Goal: Task Accomplishment & Management: Manage account settings

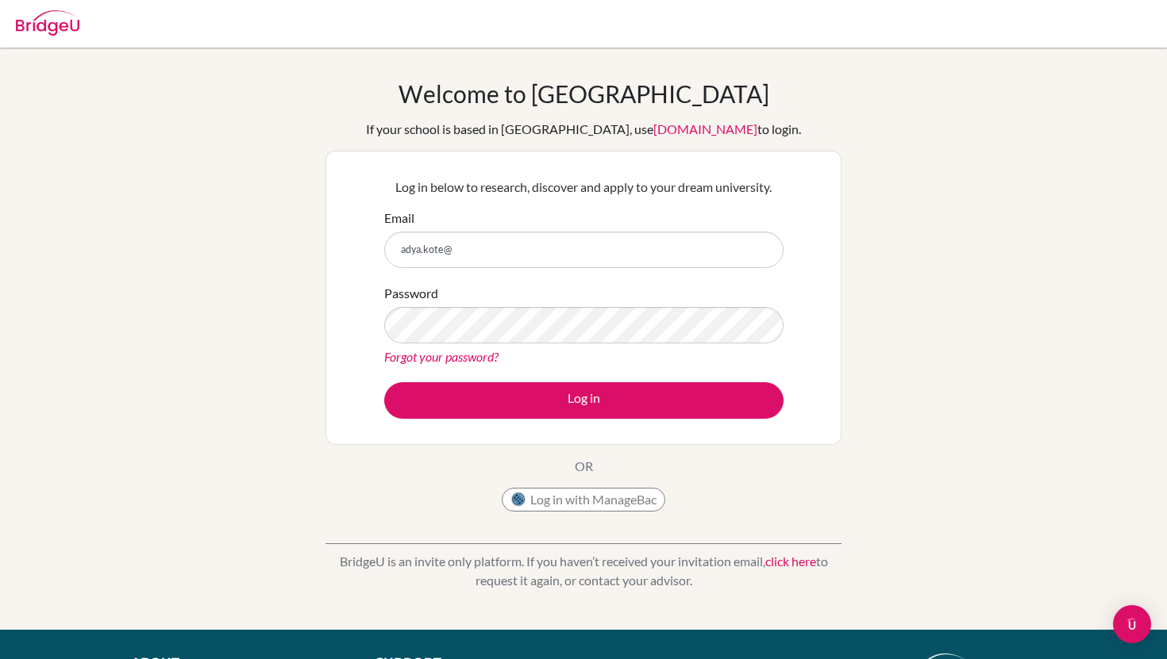
type input "adya.kote@"
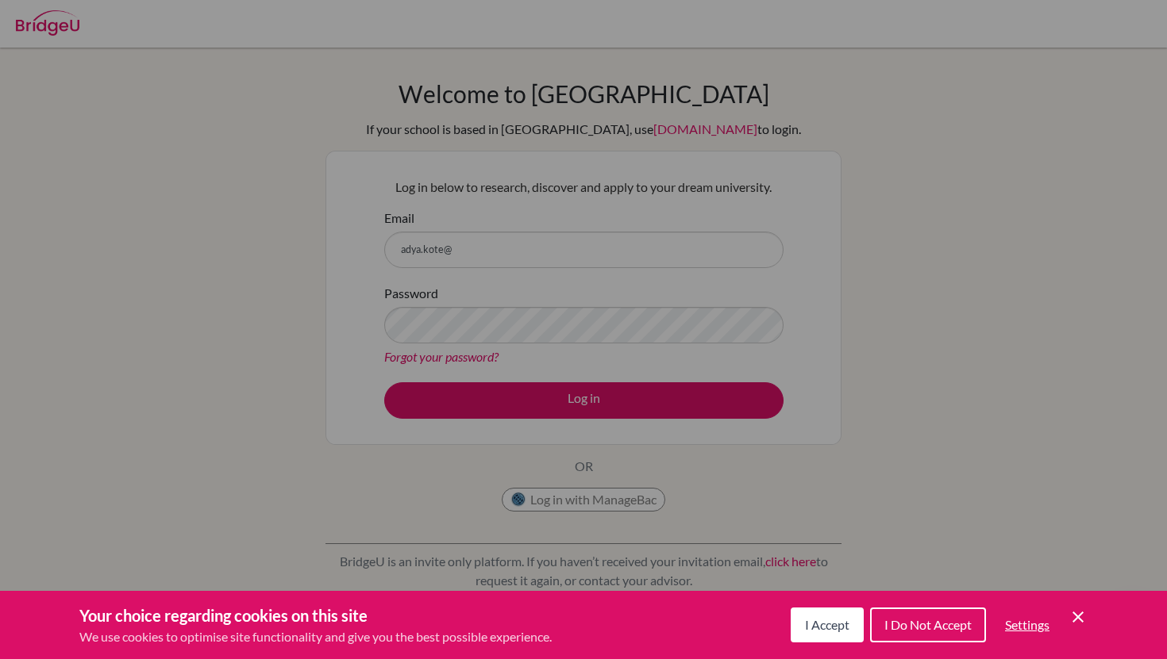
click at [919, 625] on span "I Do Not Accept" at bounding box center [927, 624] width 87 height 15
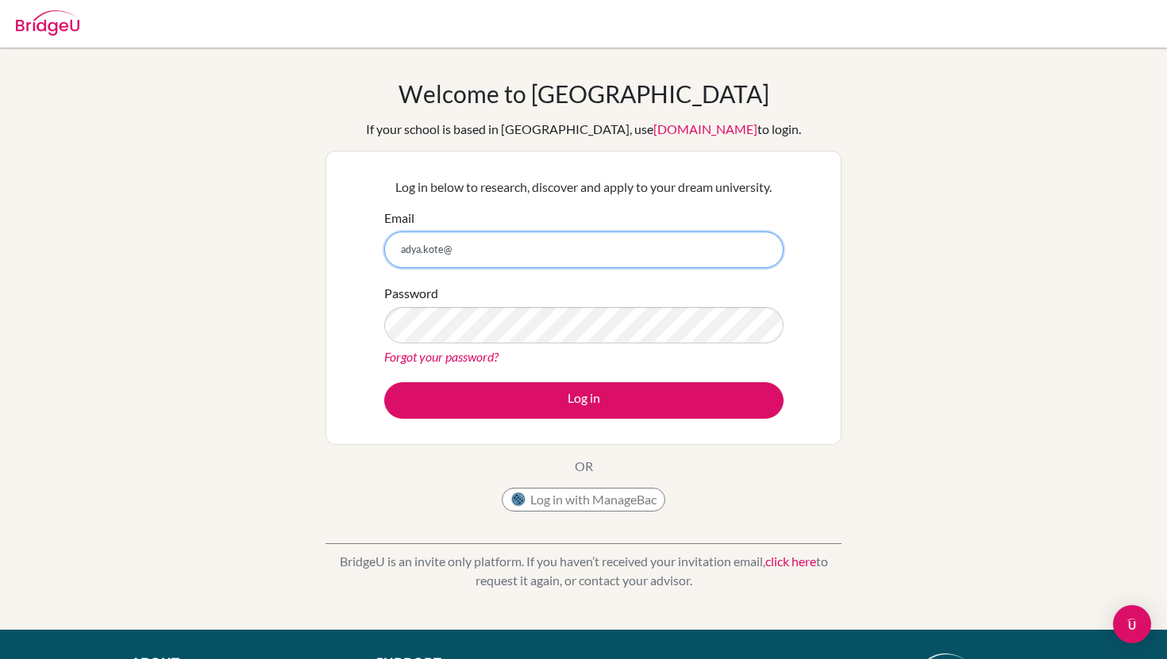
click at [521, 258] on input "adya.kote@" at bounding box center [583, 250] width 399 height 37
type input "[EMAIL_ADDRESS][DOMAIN_NAME]"
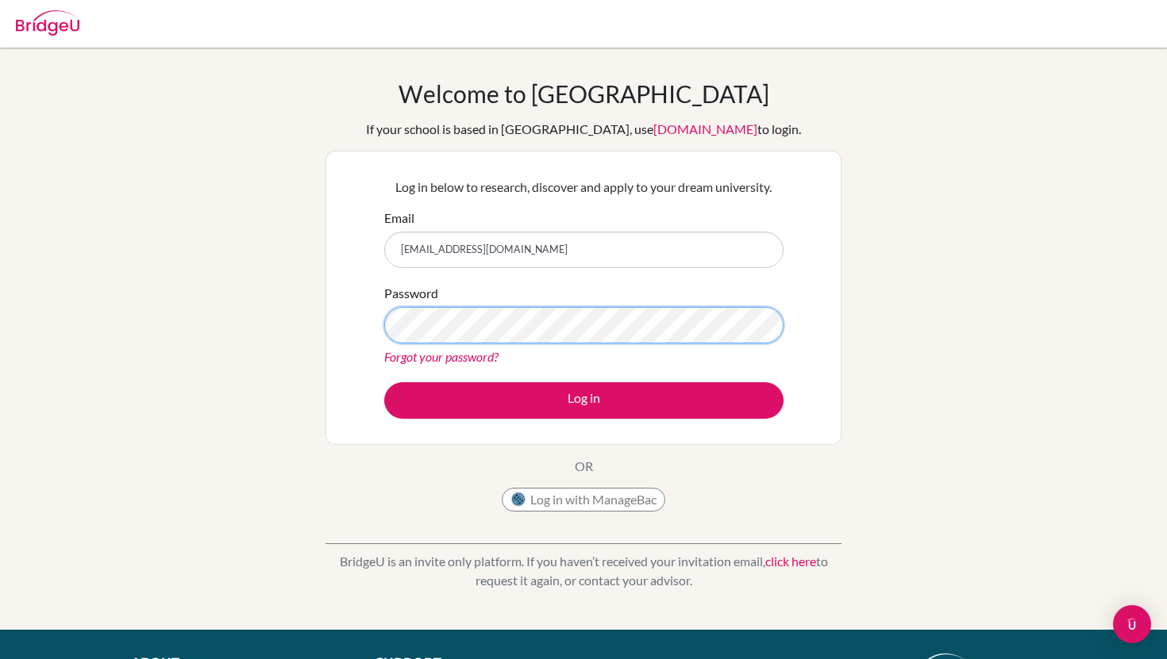
click at [384, 382] on button "Log in" at bounding box center [583, 400] width 399 height 37
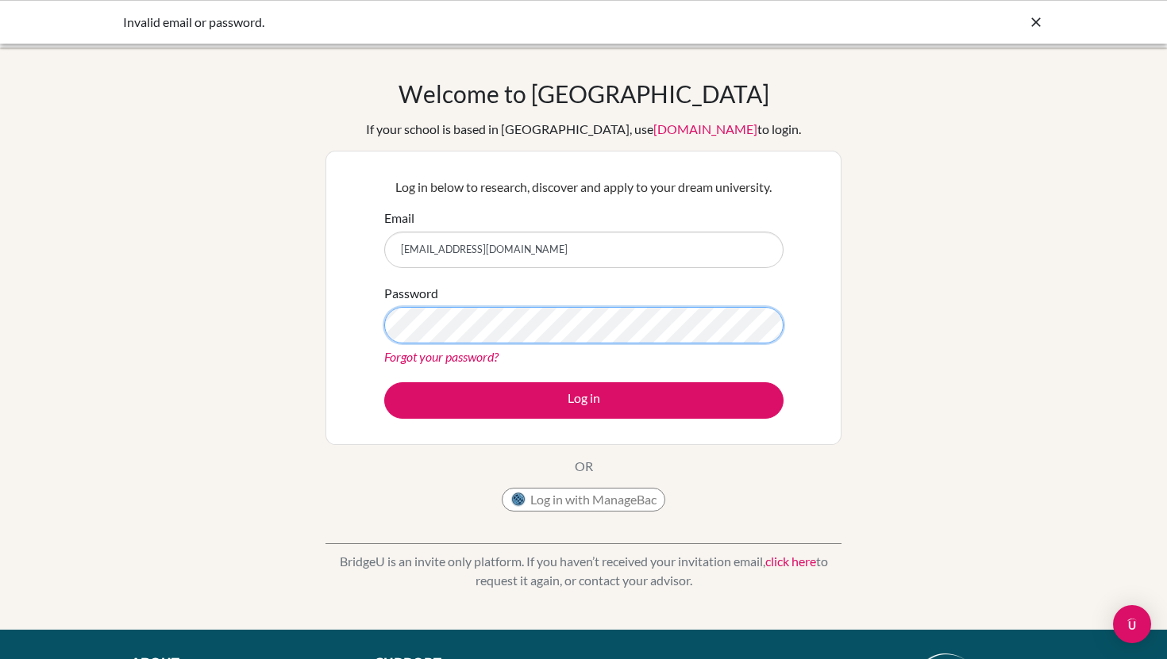
click at [384, 382] on button "Log in" at bounding box center [583, 400] width 399 height 37
